Goal: Task Accomplishment & Management: Manage account settings

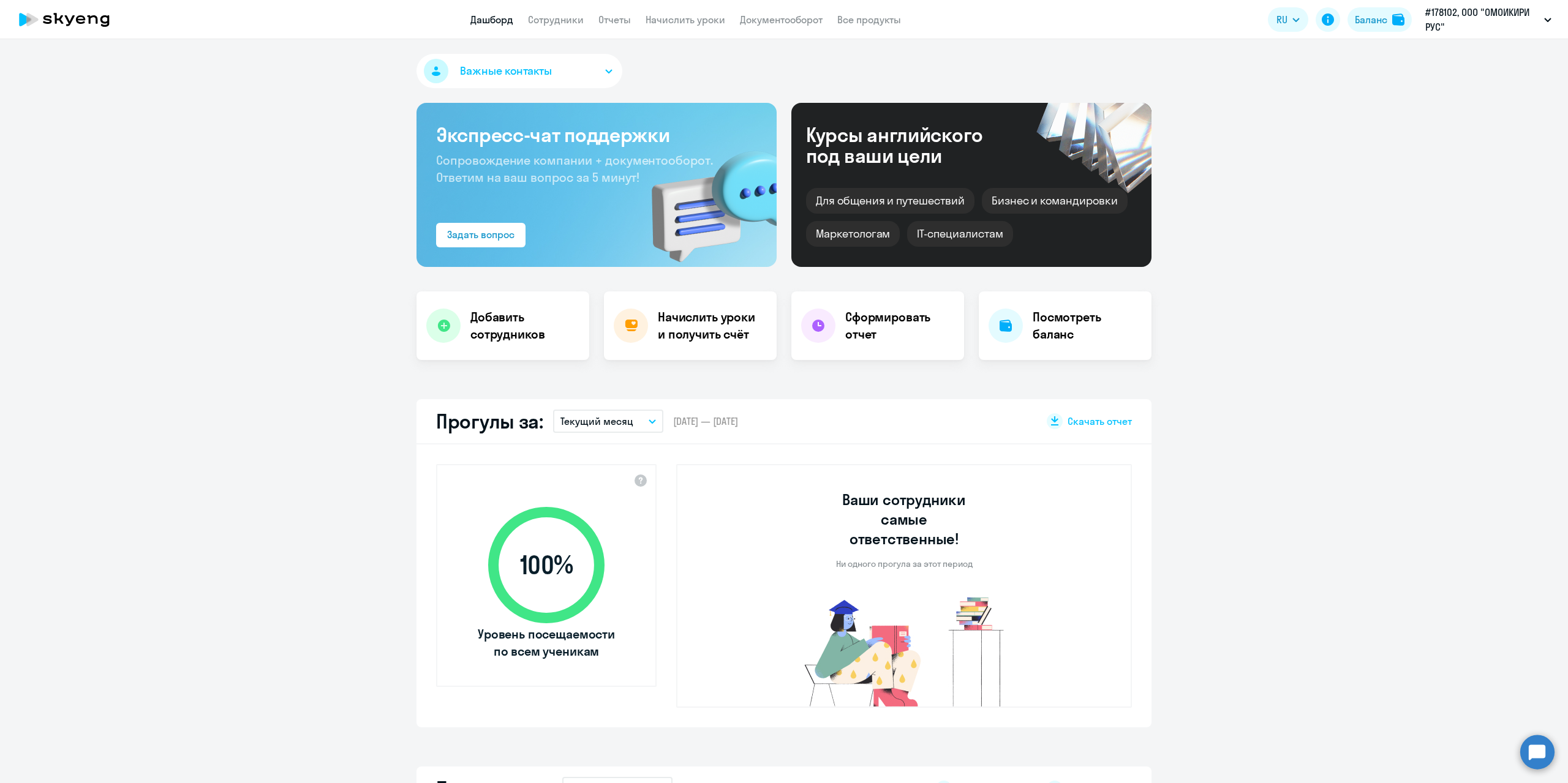
select select "30"
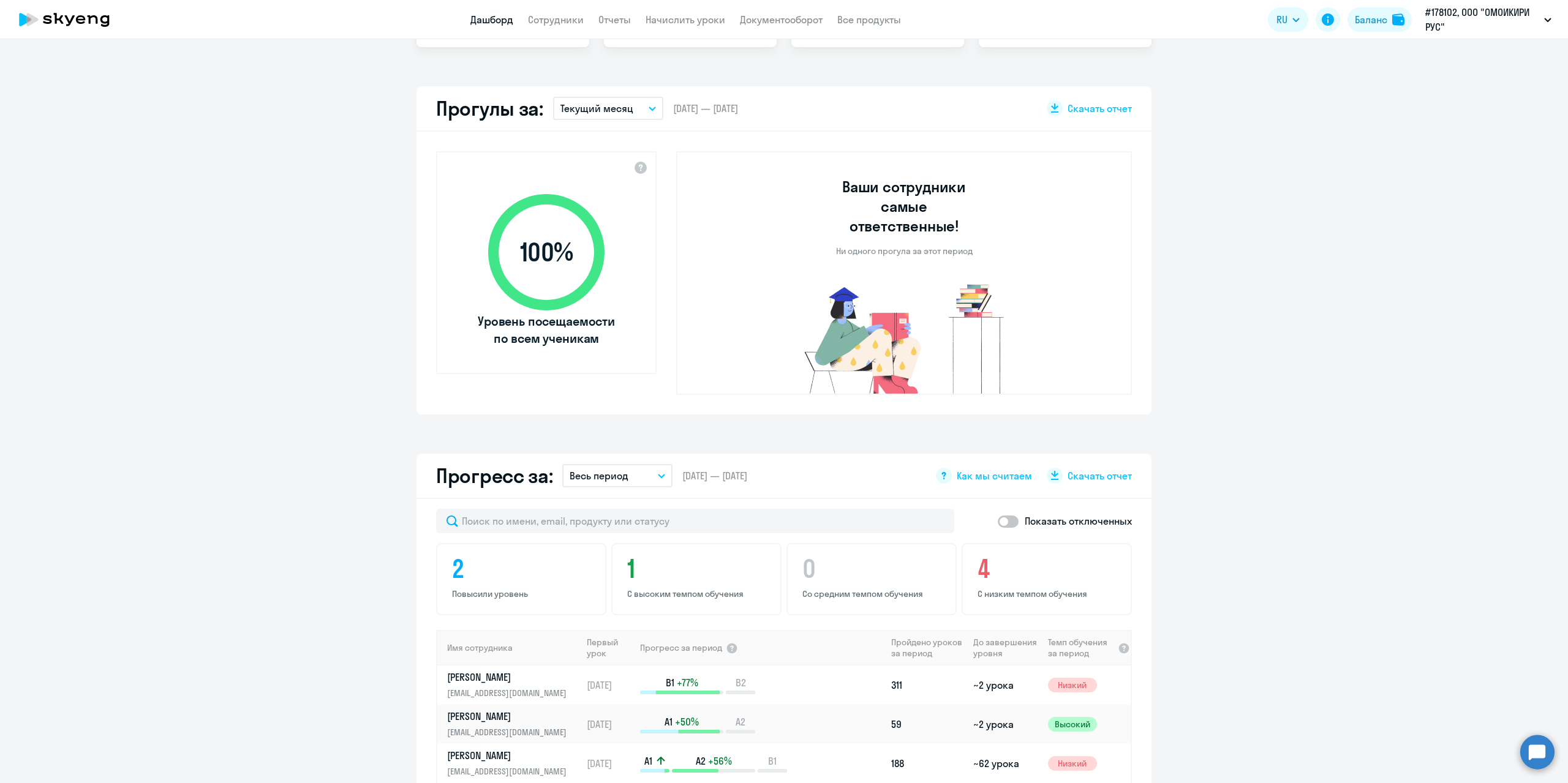
click at [550, 28] on app-header "Дашборд Сотрудники Отчеты Начислить уроки Документооборот Все продукты Дашборд …" at bounding box center [784, 20] width 1568 height 39
click at [556, 17] on link "Сотрудники" at bounding box center [556, 20] width 56 height 12
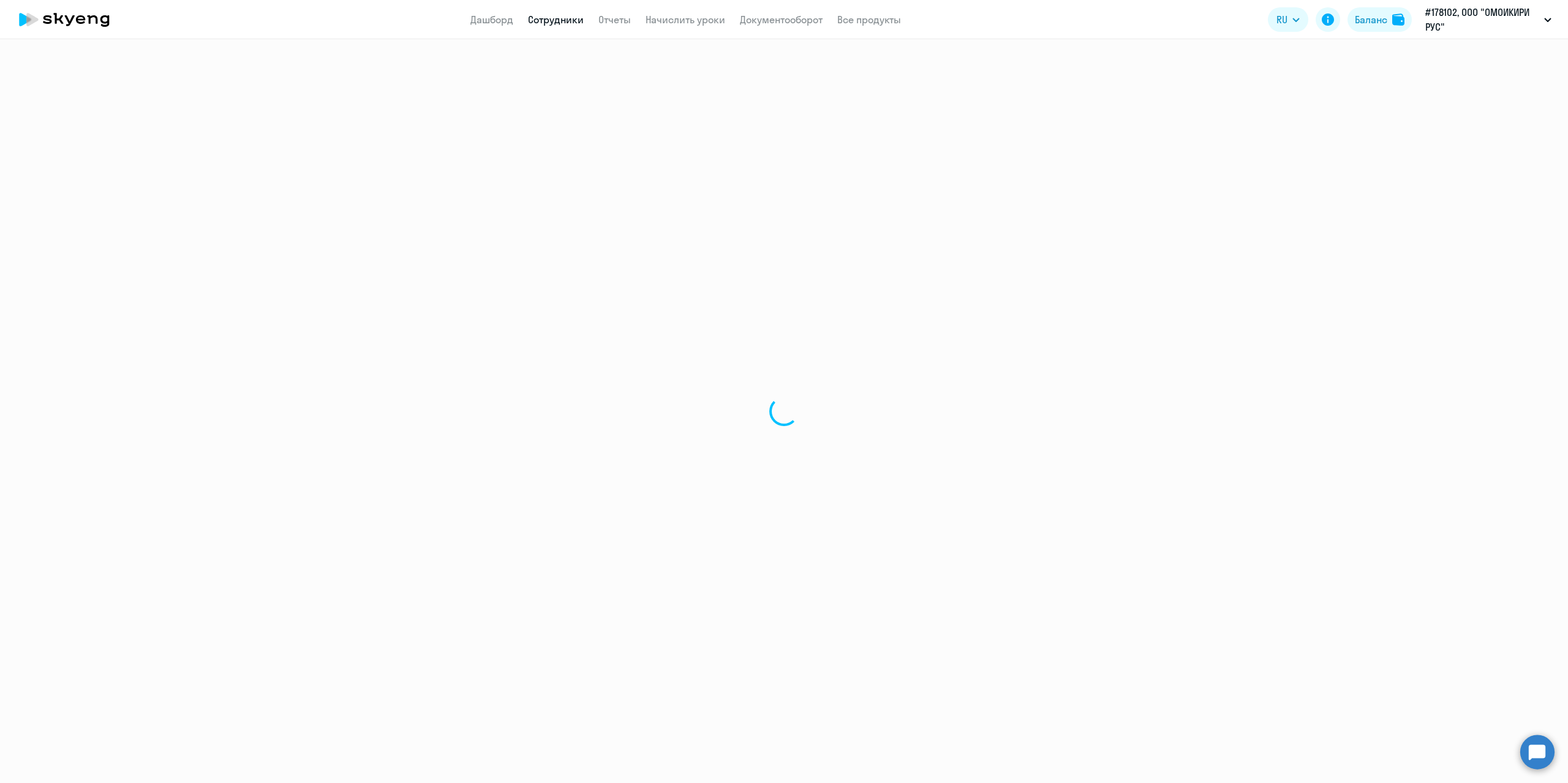
select select "30"
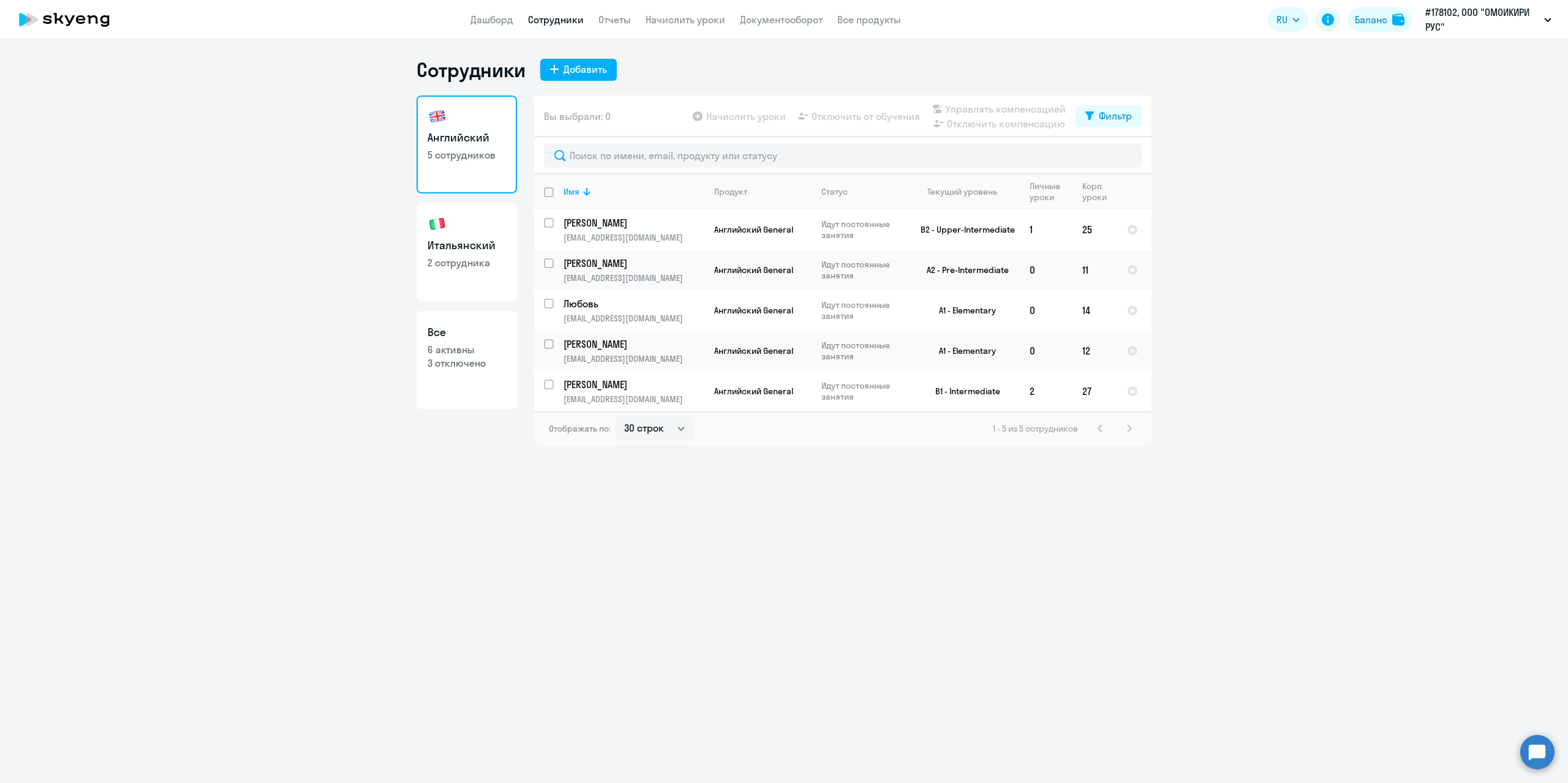
click at [472, 268] on p "2 сотрудника" at bounding box center [466, 263] width 78 height 14
select select "30"
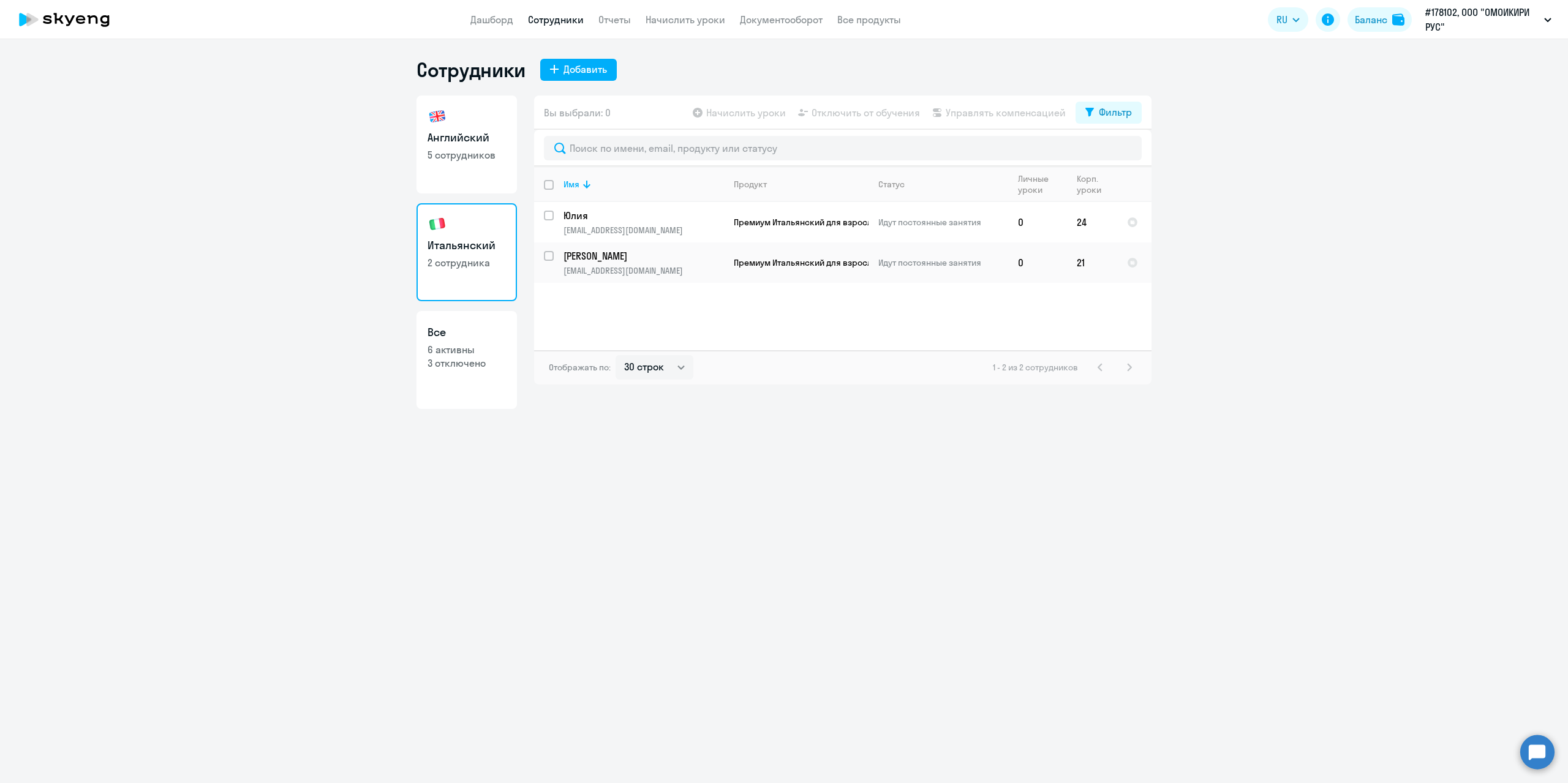
click at [464, 168] on link "Английский 5 сотрудников" at bounding box center [466, 144] width 101 height 98
select select "30"
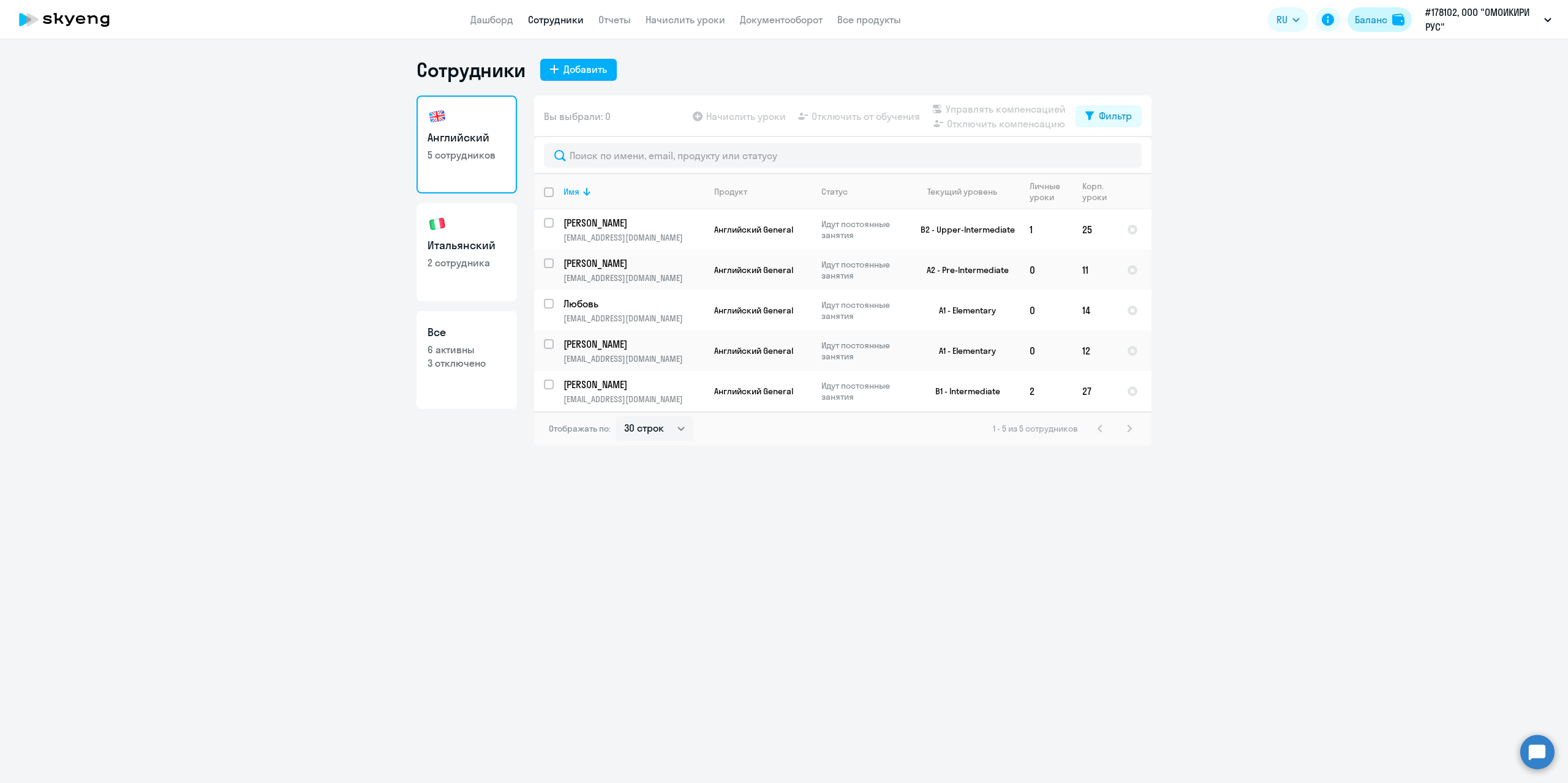
click at [1374, 25] on div "Баланс" at bounding box center [1371, 20] width 33 height 15
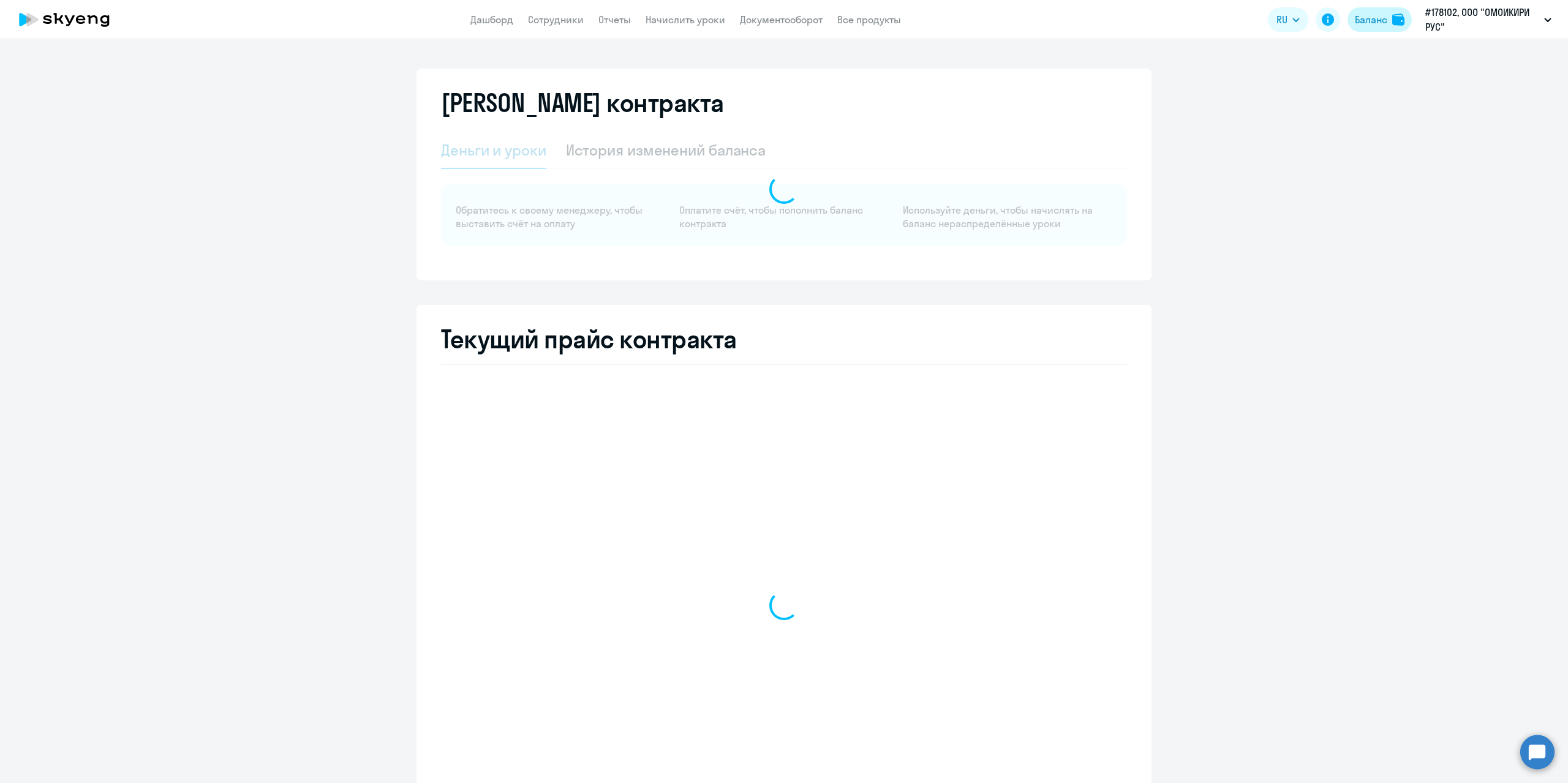
select select "english_adult_not_native_speaker"
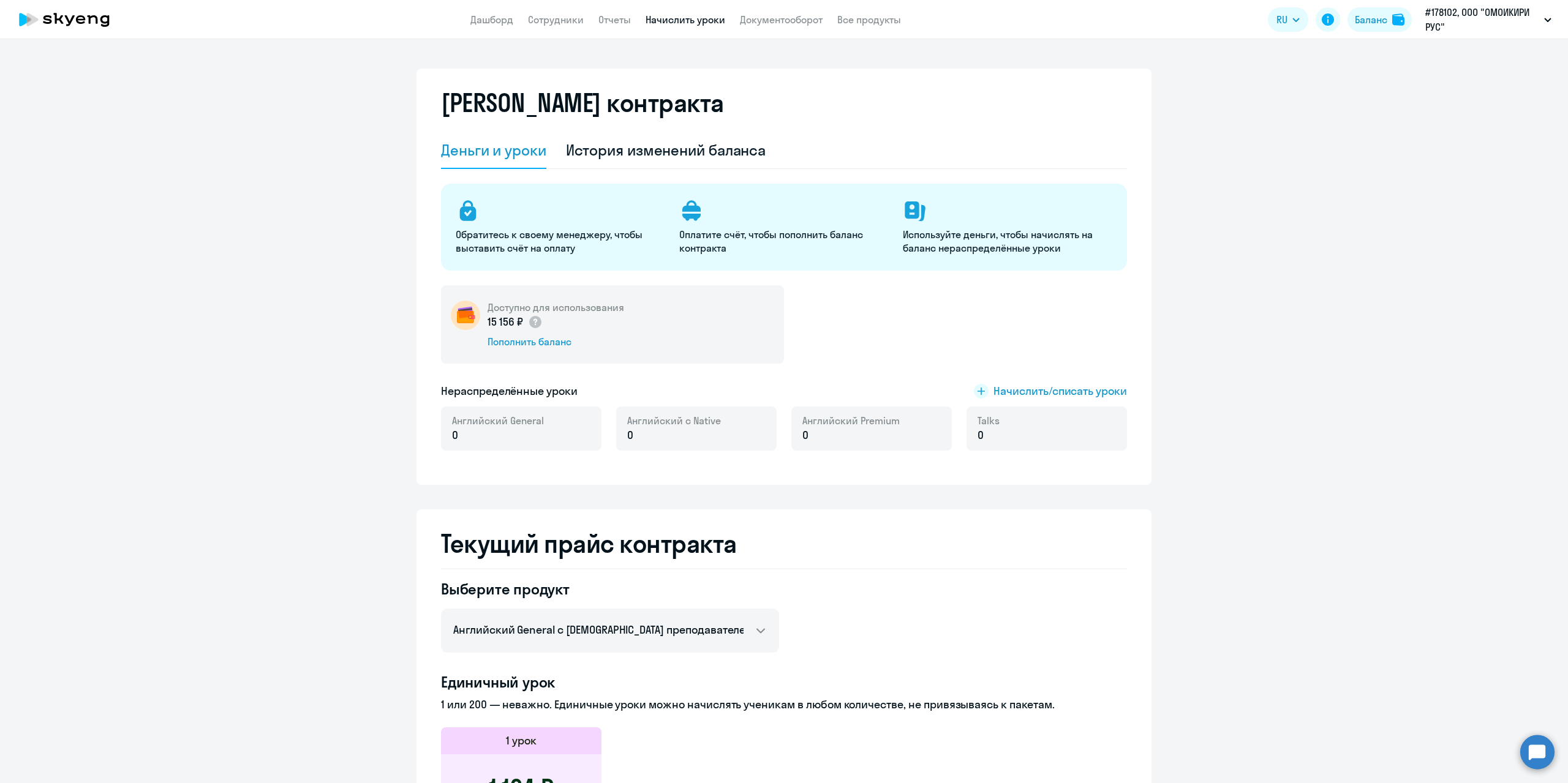
click at [710, 18] on link "Начислить уроки" at bounding box center [685, 20] width 80 height 12
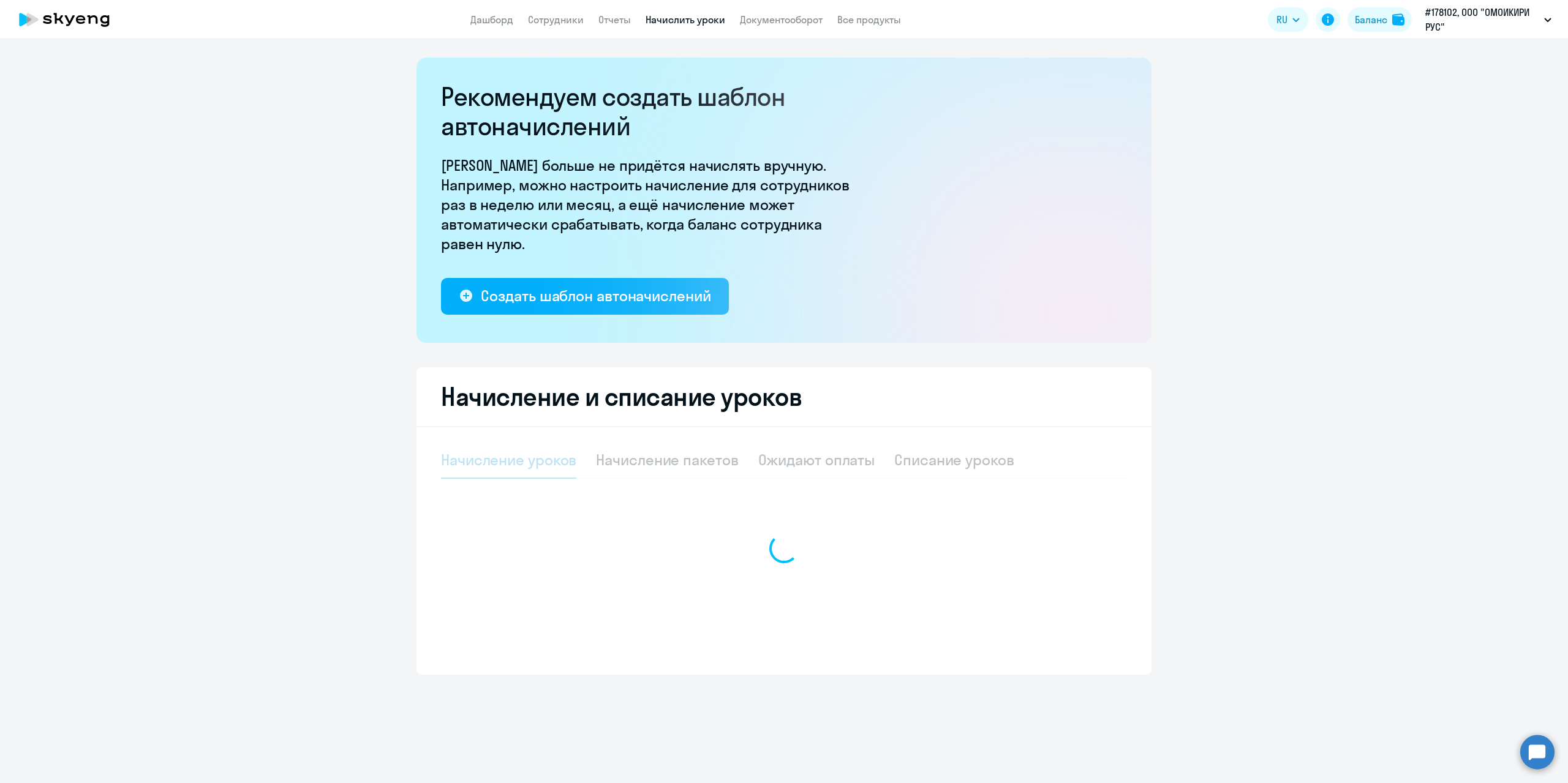
select select "10"
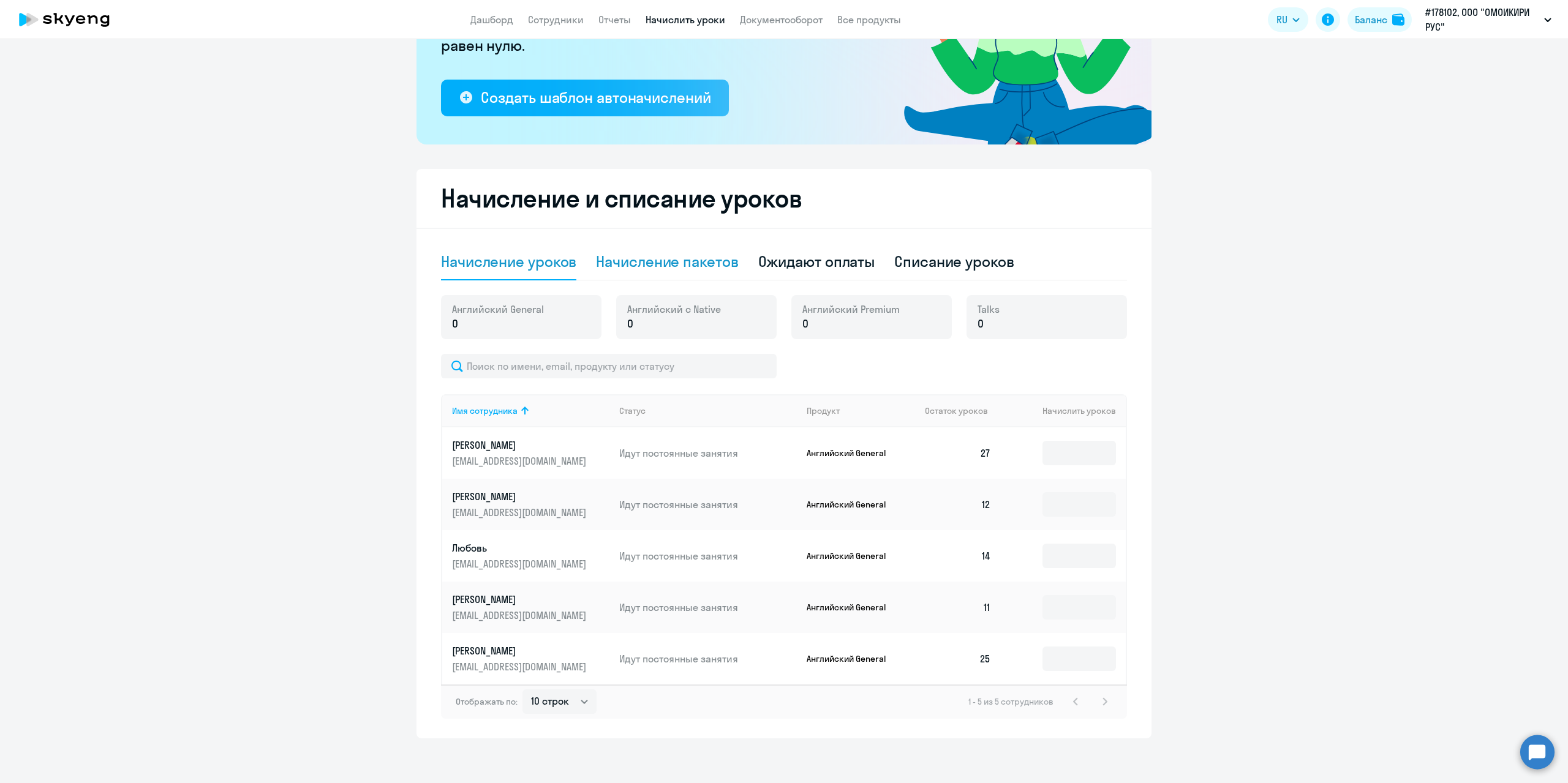
scroll to position [202, 0]
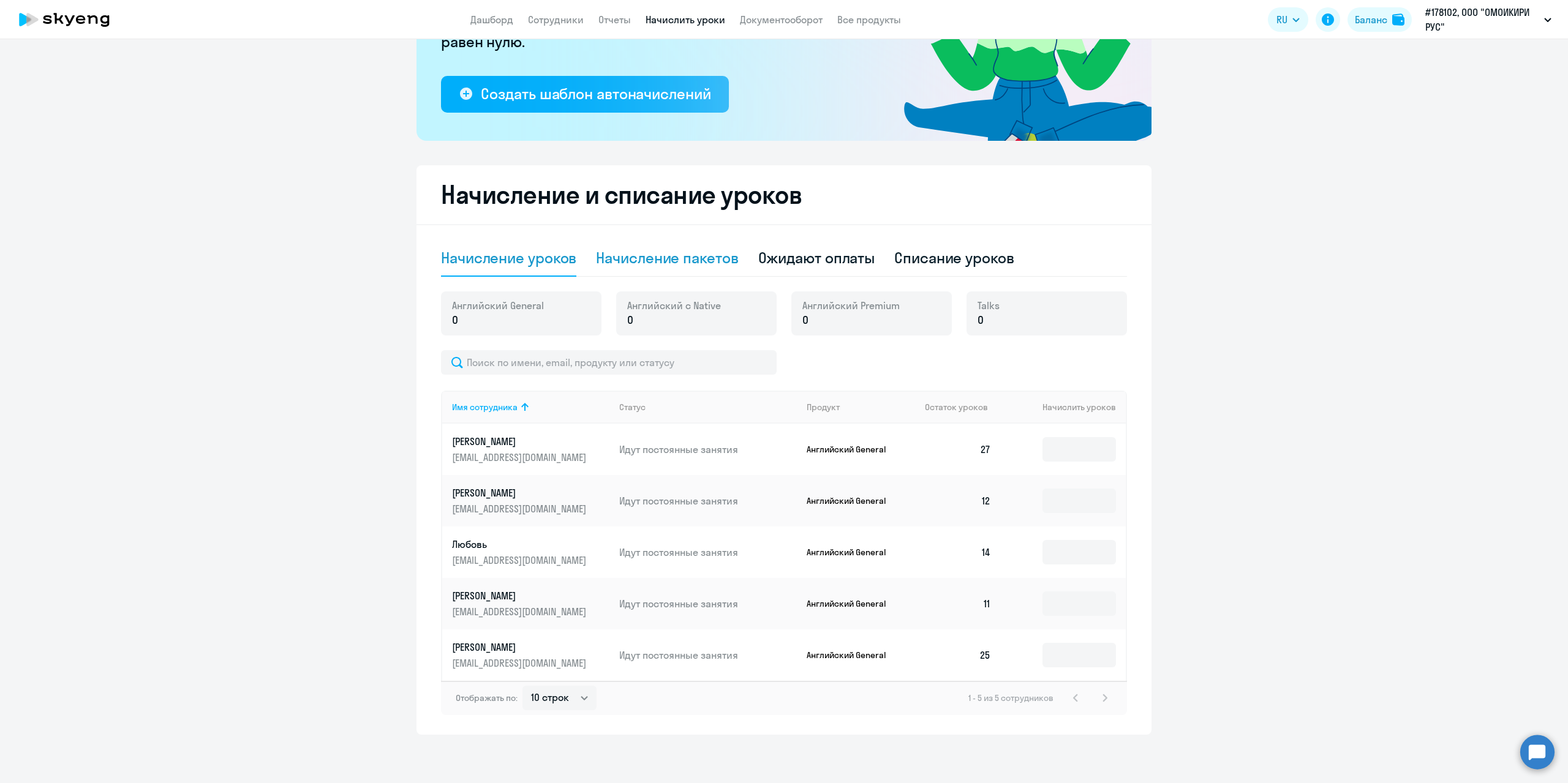
click at [648, 259] on div "Начисление пакетов" at bounding box center [667, 258] width 142 height 20
select select "10"
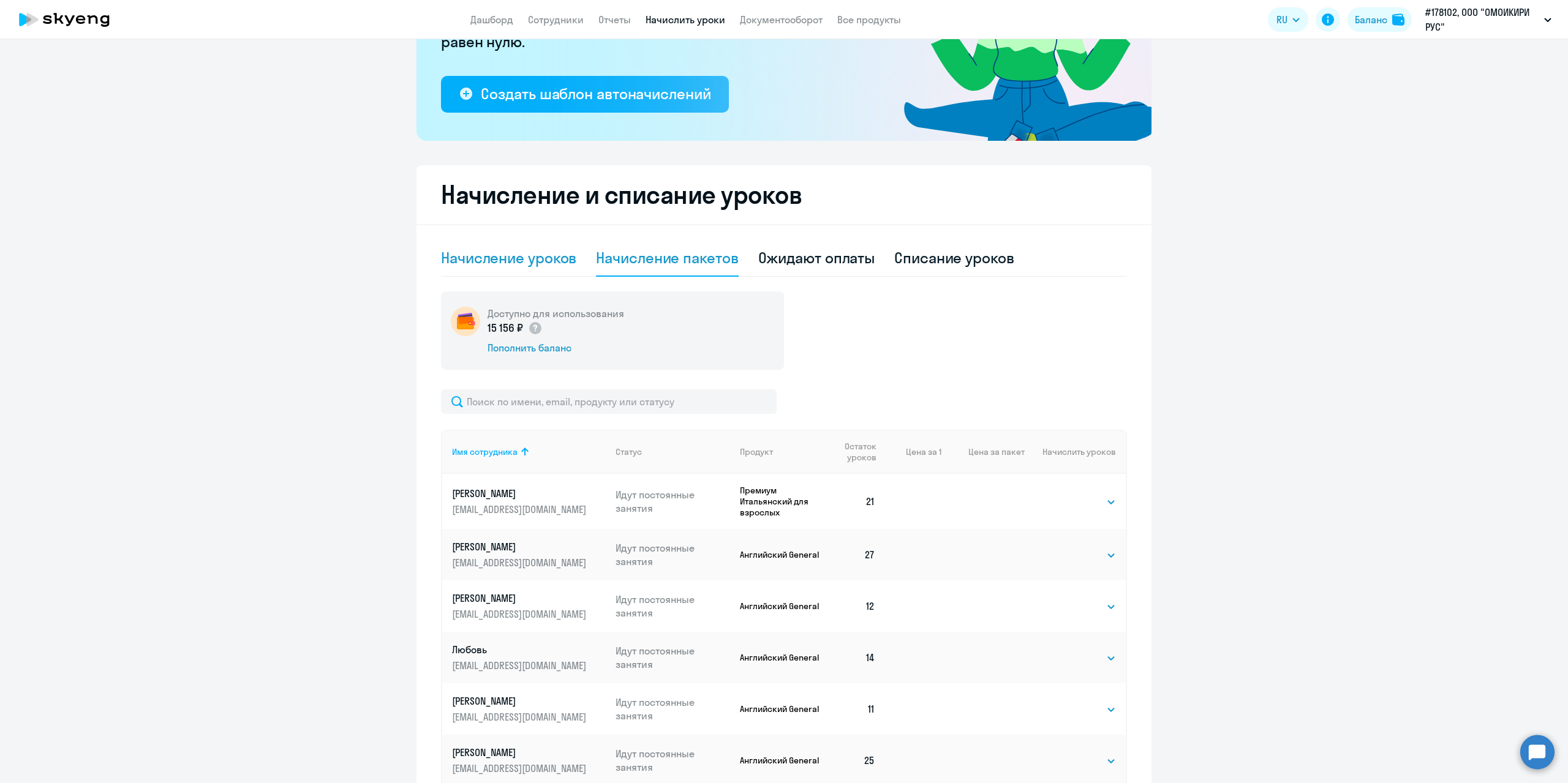
click at [537, 255] on div "Начисление уроков" at bounding box center [508, 258] width 135 height 20
select select "10"
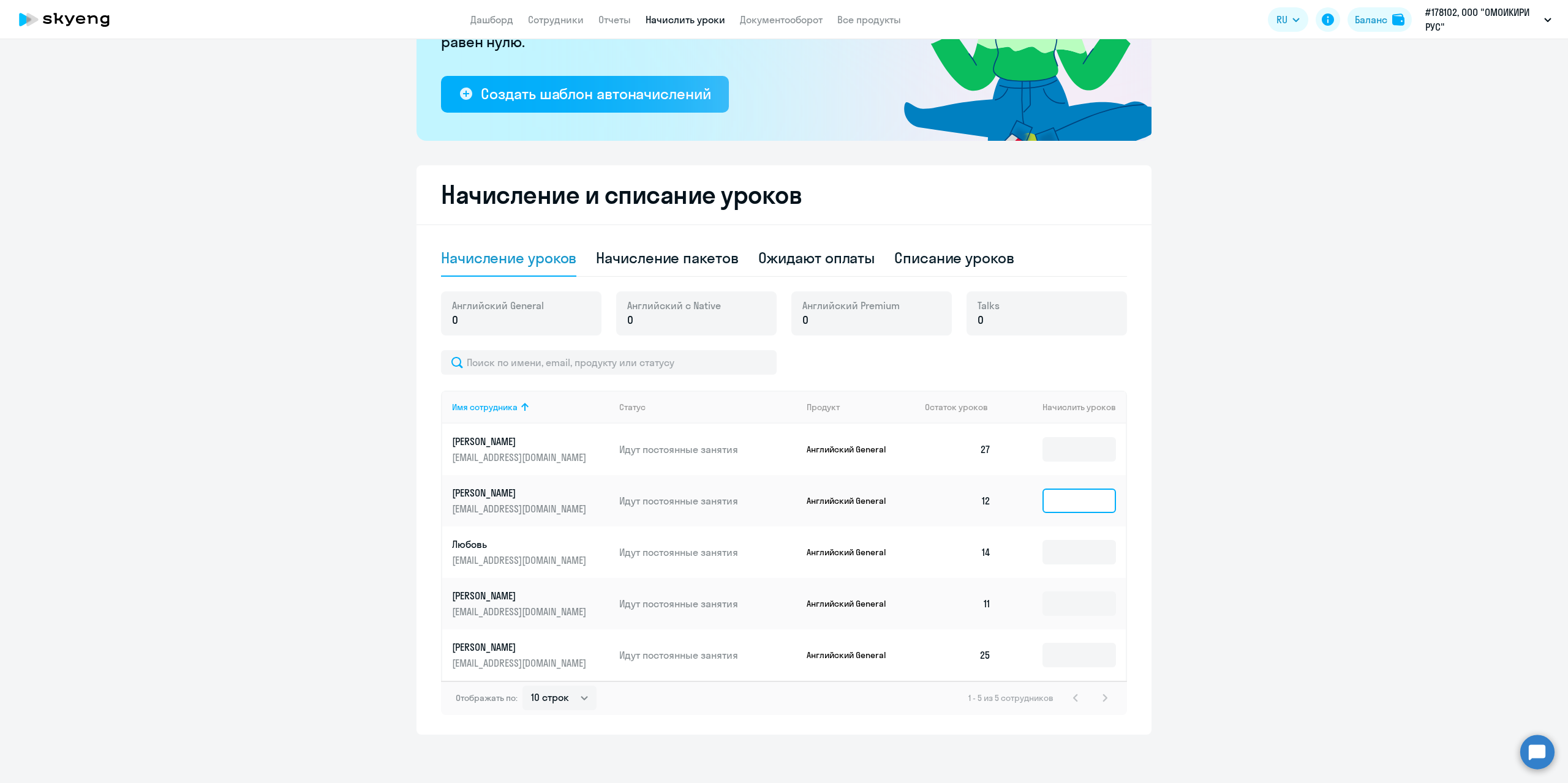
click at [1066, 499] on input at bounding box center [1079, 501] width 73 height 25
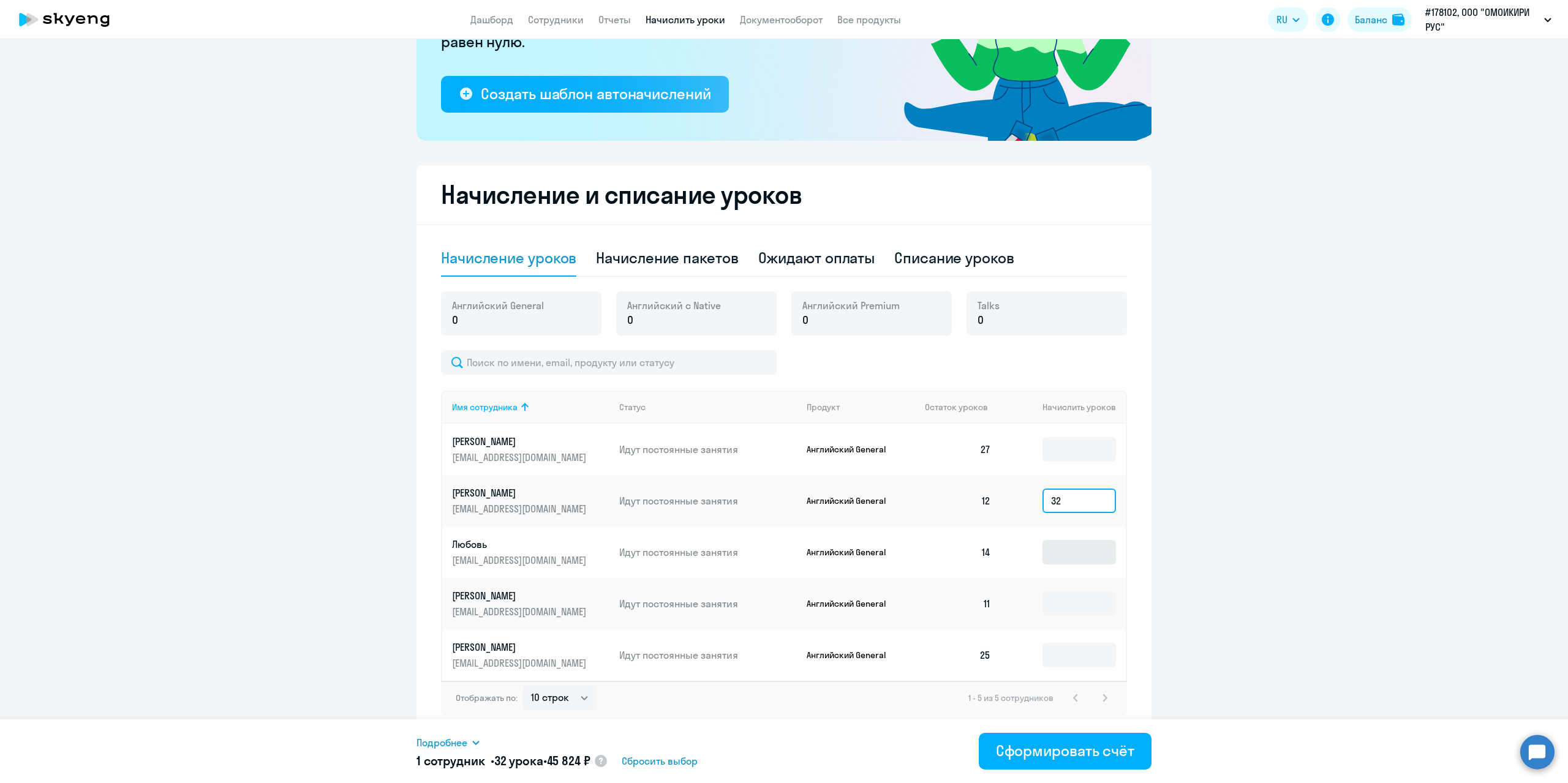
type input "32"
click at [1071, 555] on input at bounding box center [1079, 552] width 73 height 25
type input "32"
click at [1068, 604] on input at bounding box center [1079, 604] width 73 height 25
type input "32"
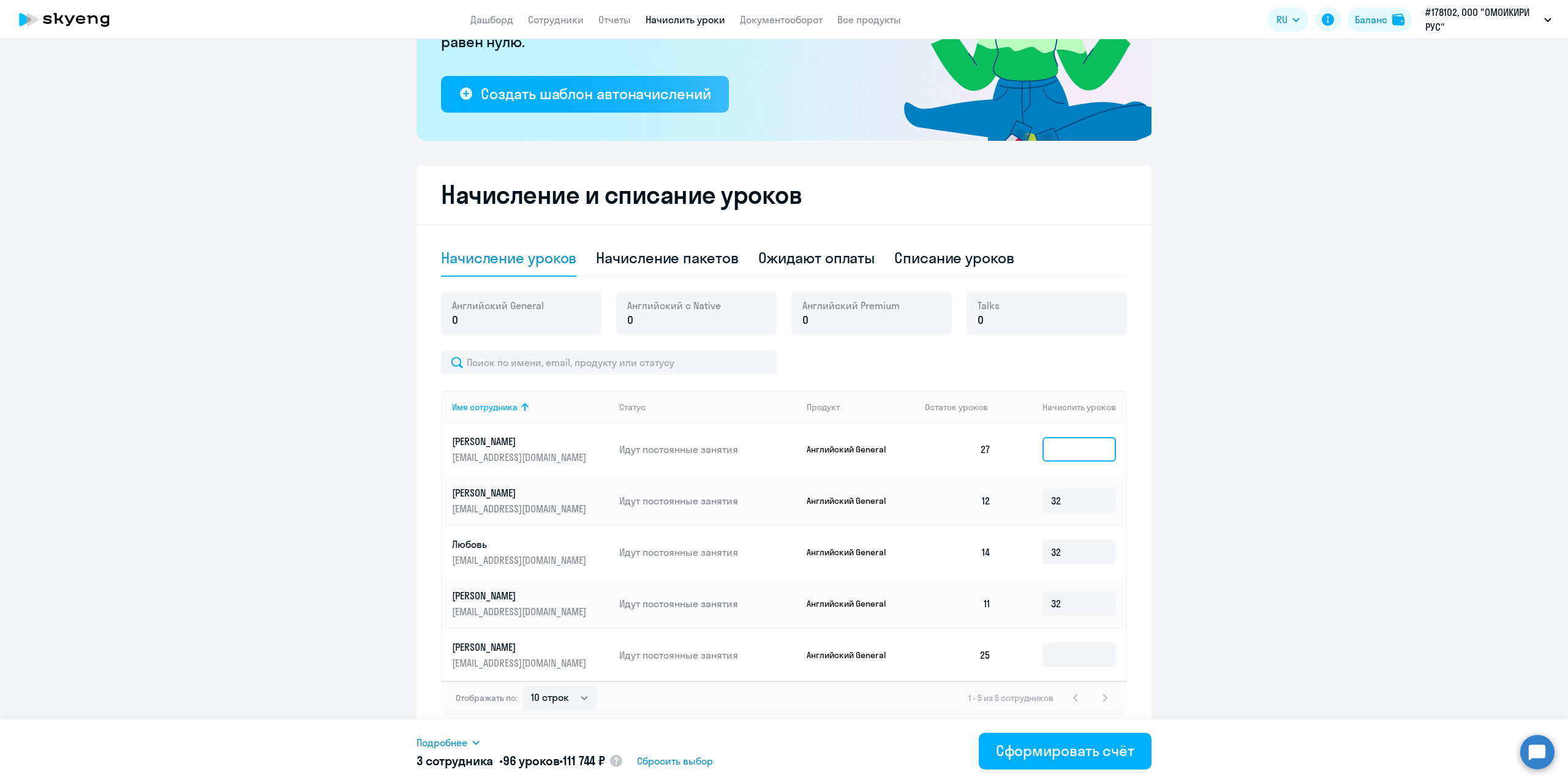
click at [1060, 453] on input at bounding box center [1079, 449] width 73 height 25
type input "32"
click at [843, 255] on div "Ожидают оплаты" at bounding box center [817, 258] width 117 height 20
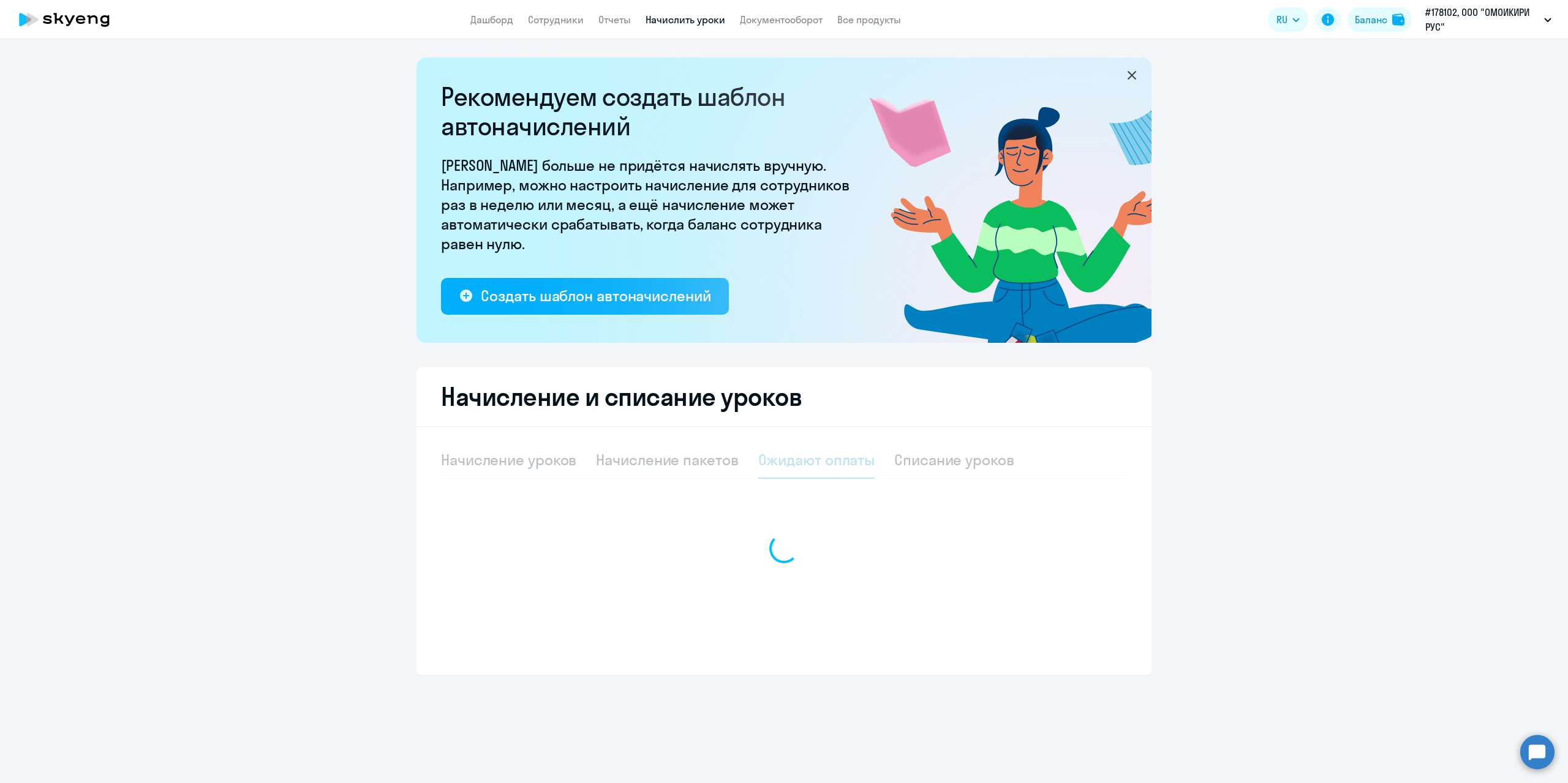
scroll to position [0, 0]
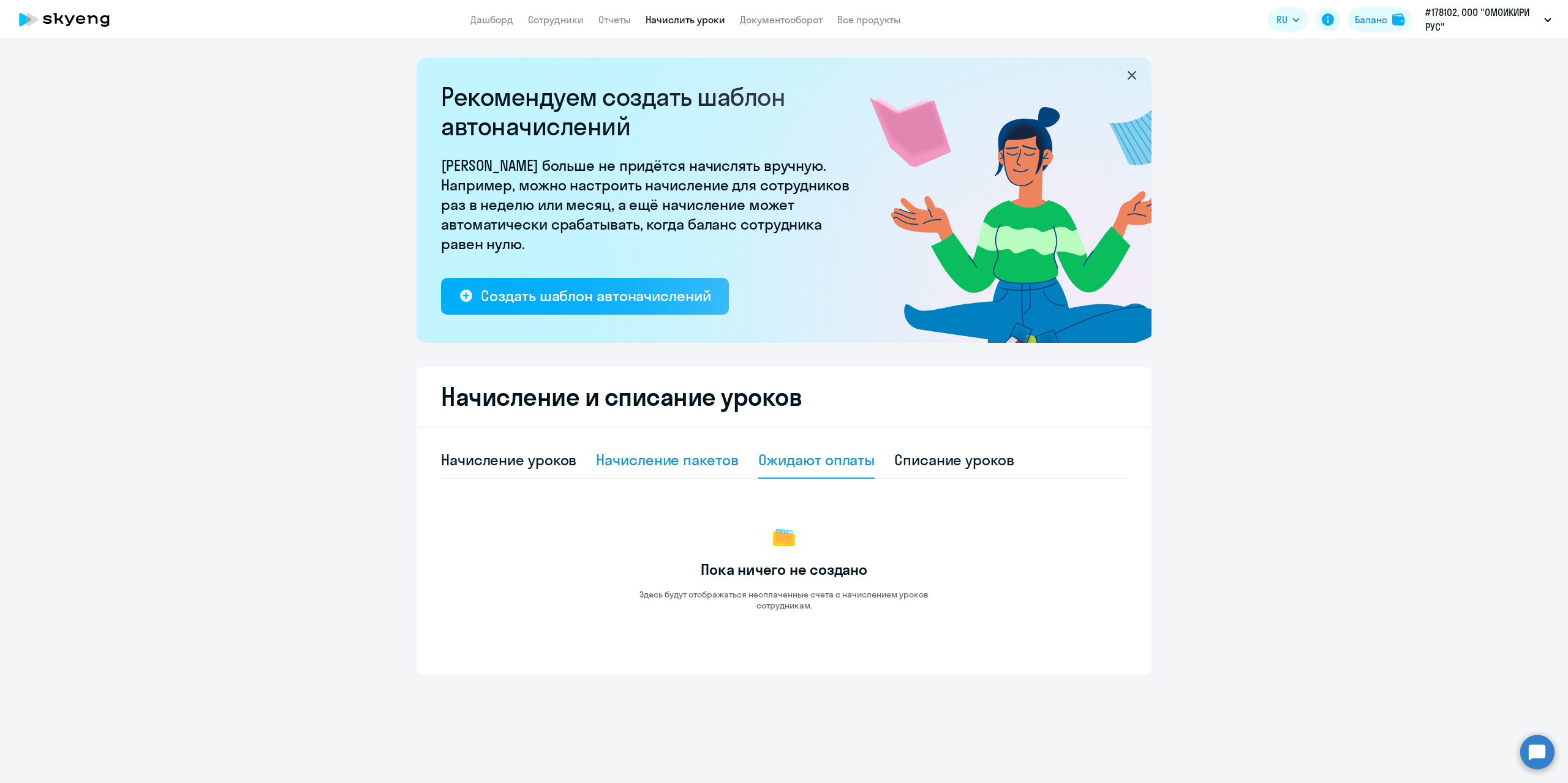
click at [658, 464] on div "Начисление пакетов" at bounding box center [667, 460] width 142 height 20
select select "10"
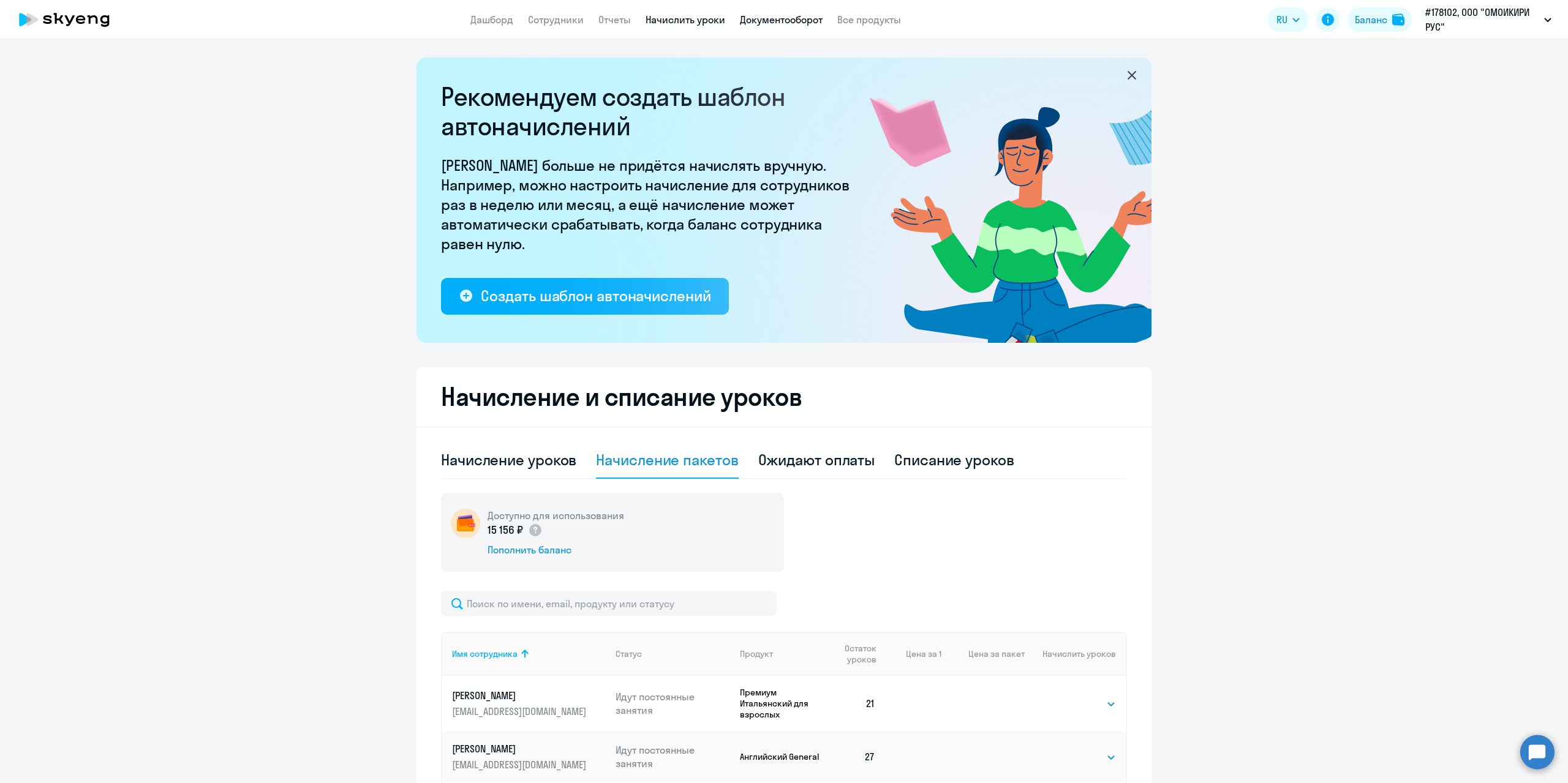
click at [771, 14] on link "Документооборот" at bounding box center [781, 20] width 83 height 12
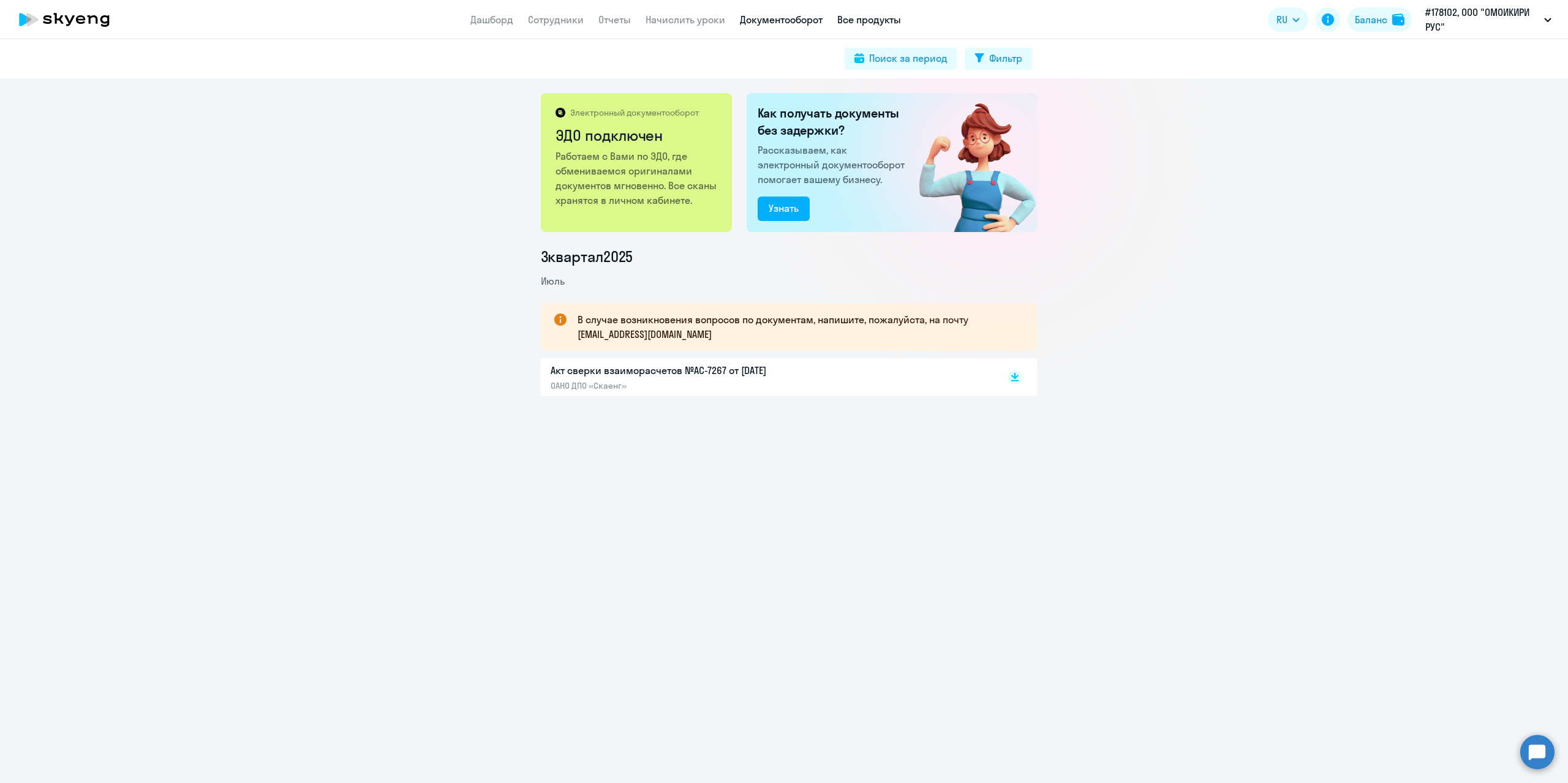
click at [867, 18] on link "Все продукты" at bounding box center [869, 20] width 64 height 12
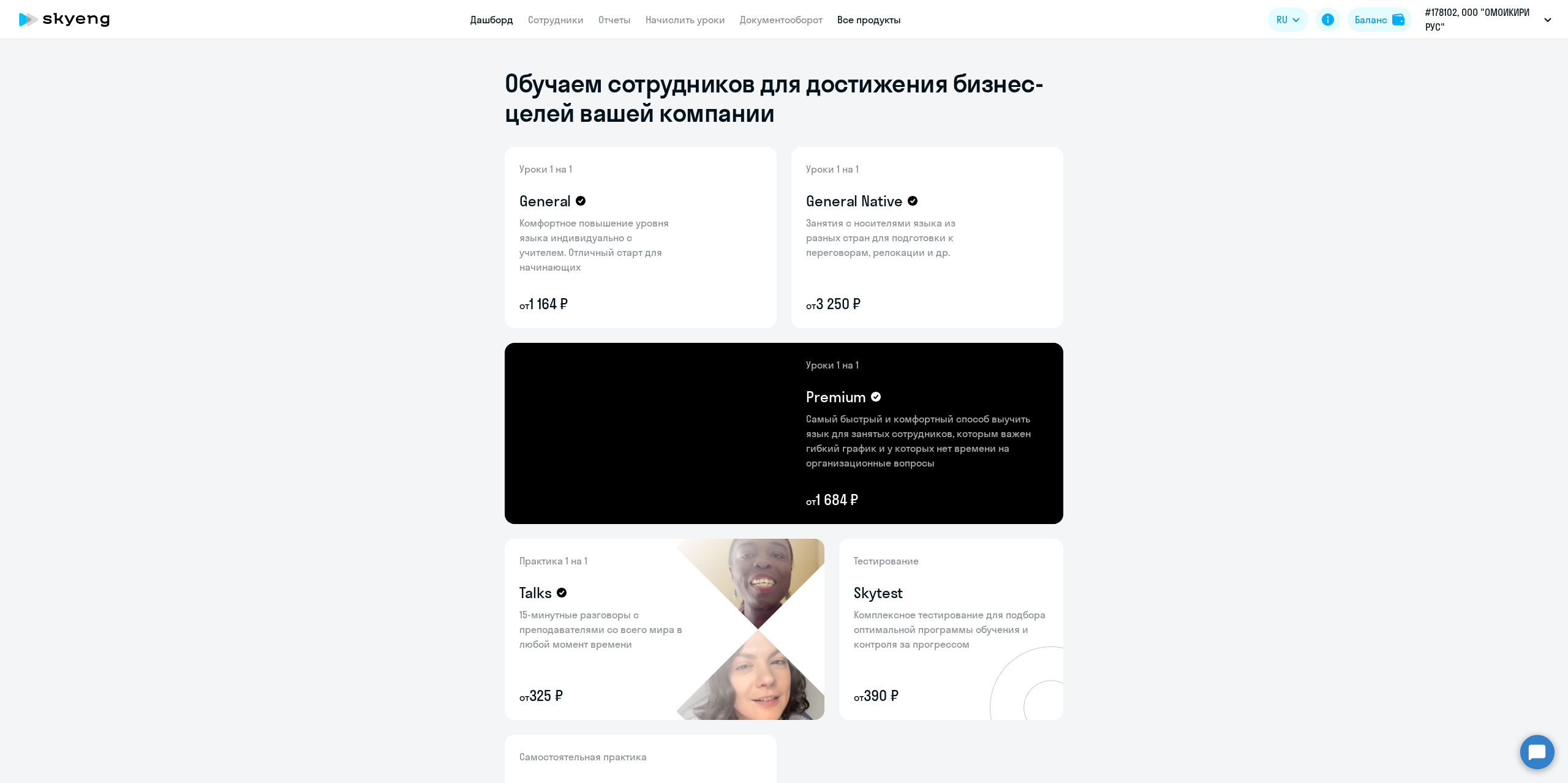
click at [504, 18] on link "Дашборд" at bounding box center [492, 20] width 43 height 12
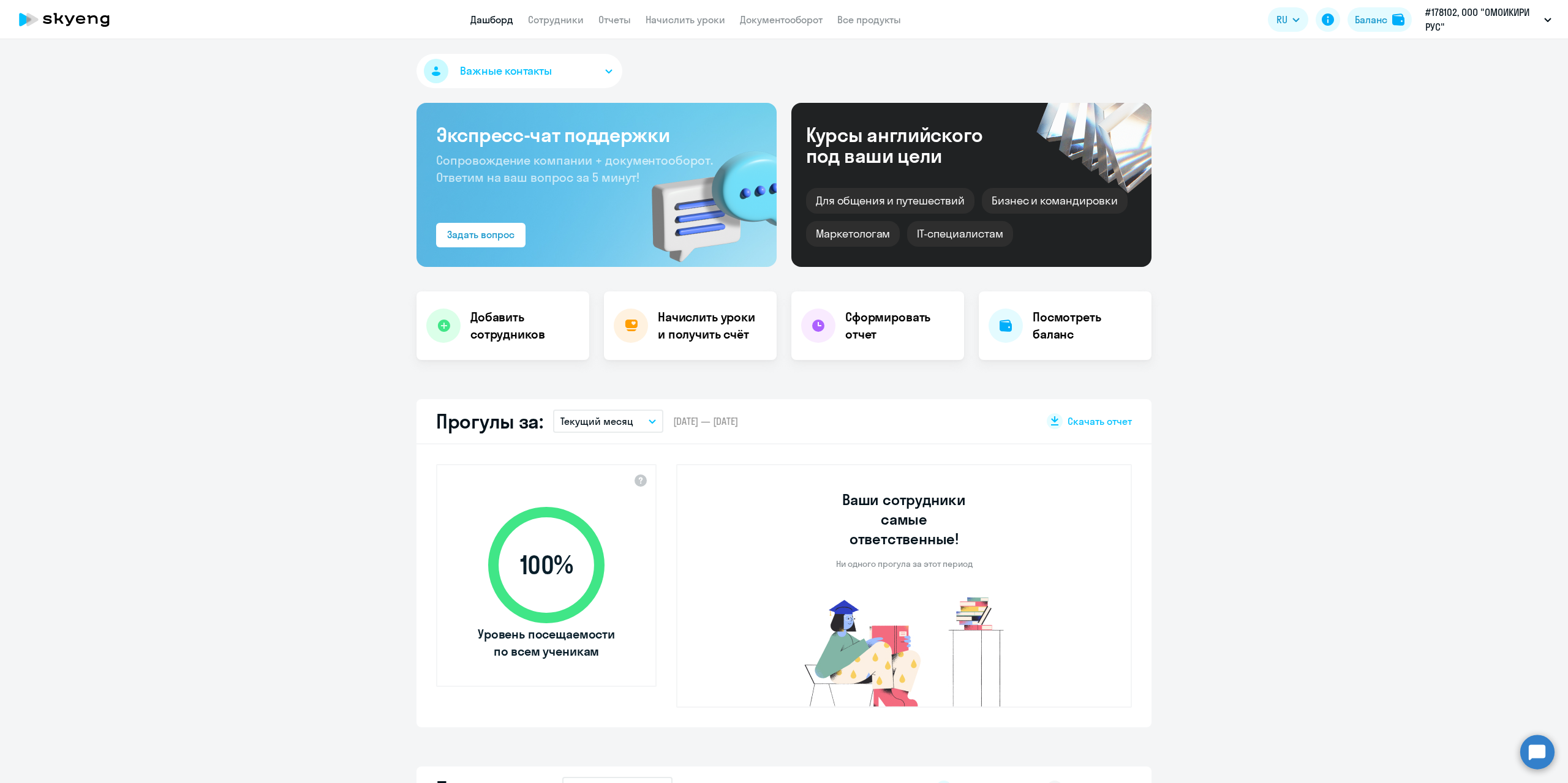
select select "30"
